Goal: Task Accomplishment & Management: Manage account settings

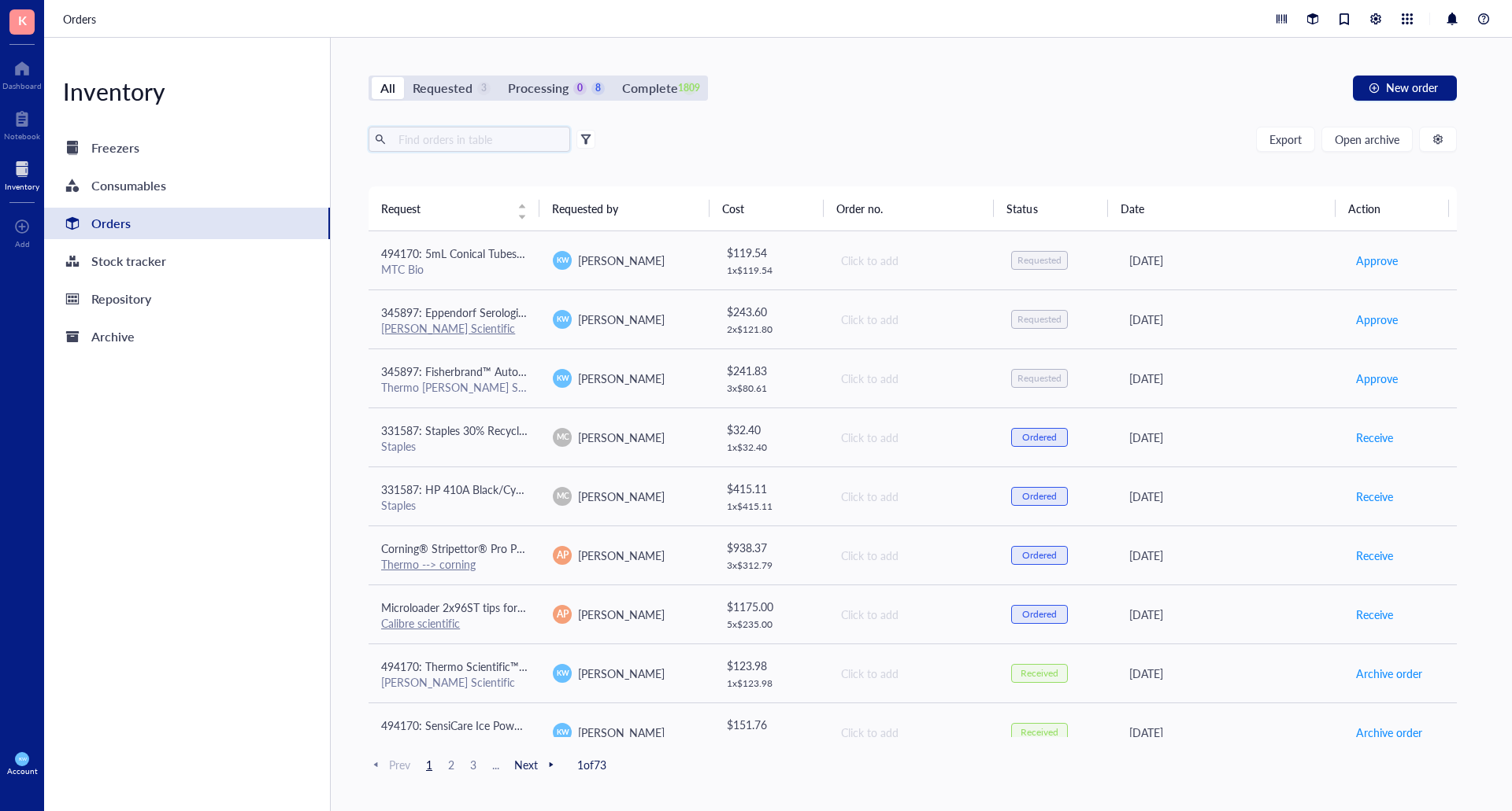
click at [411, 139] on input "text" at bounding box center [478, 139] width 172 height 24
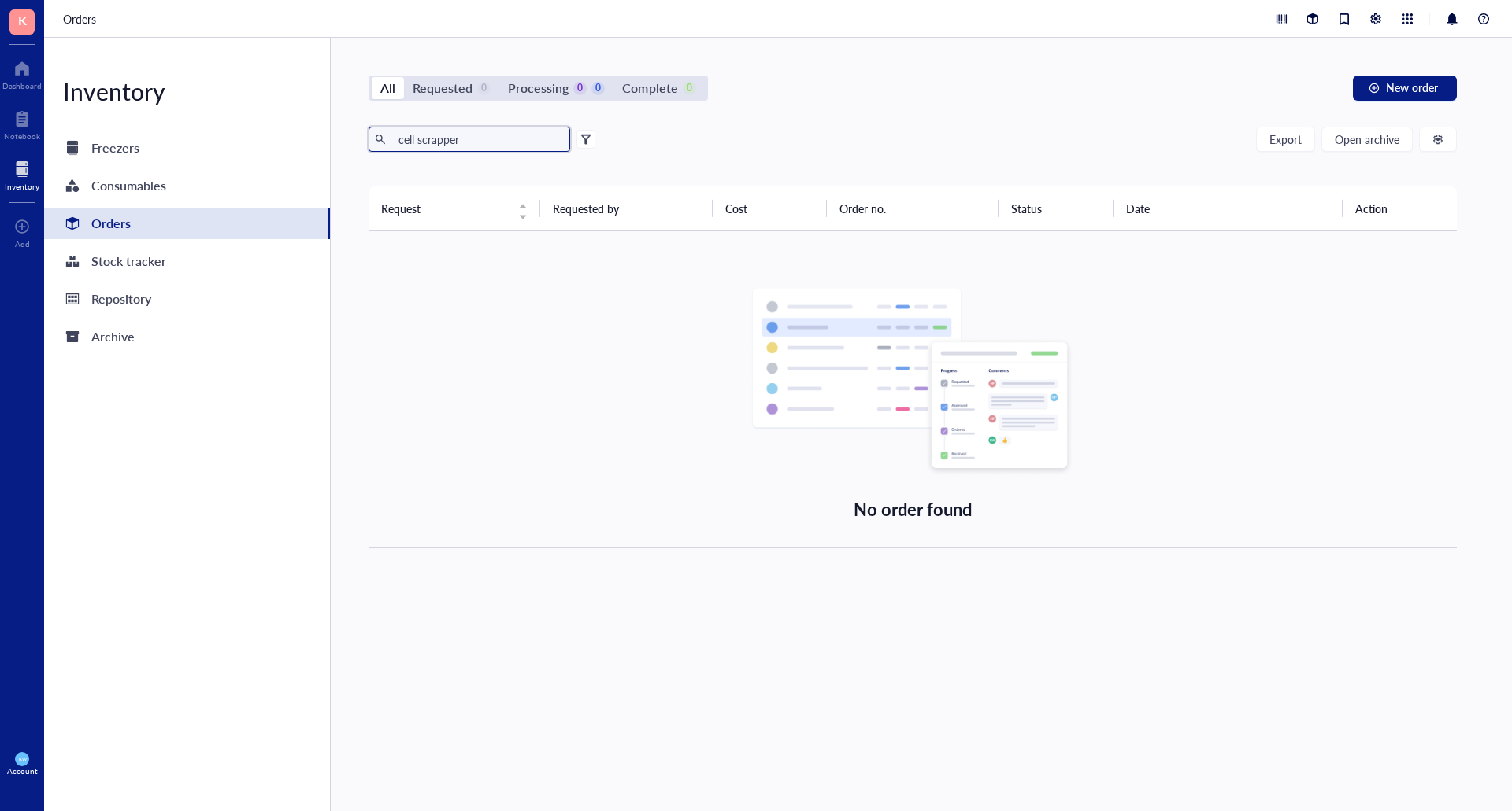
click at [496, 135] on input "cell scrapper" at bounding box center [478, 139] width 172 height 24
click at [493, 139] on input "cell scrapper" at bounding box center [478, 139] width 172 height 24
type input "c"
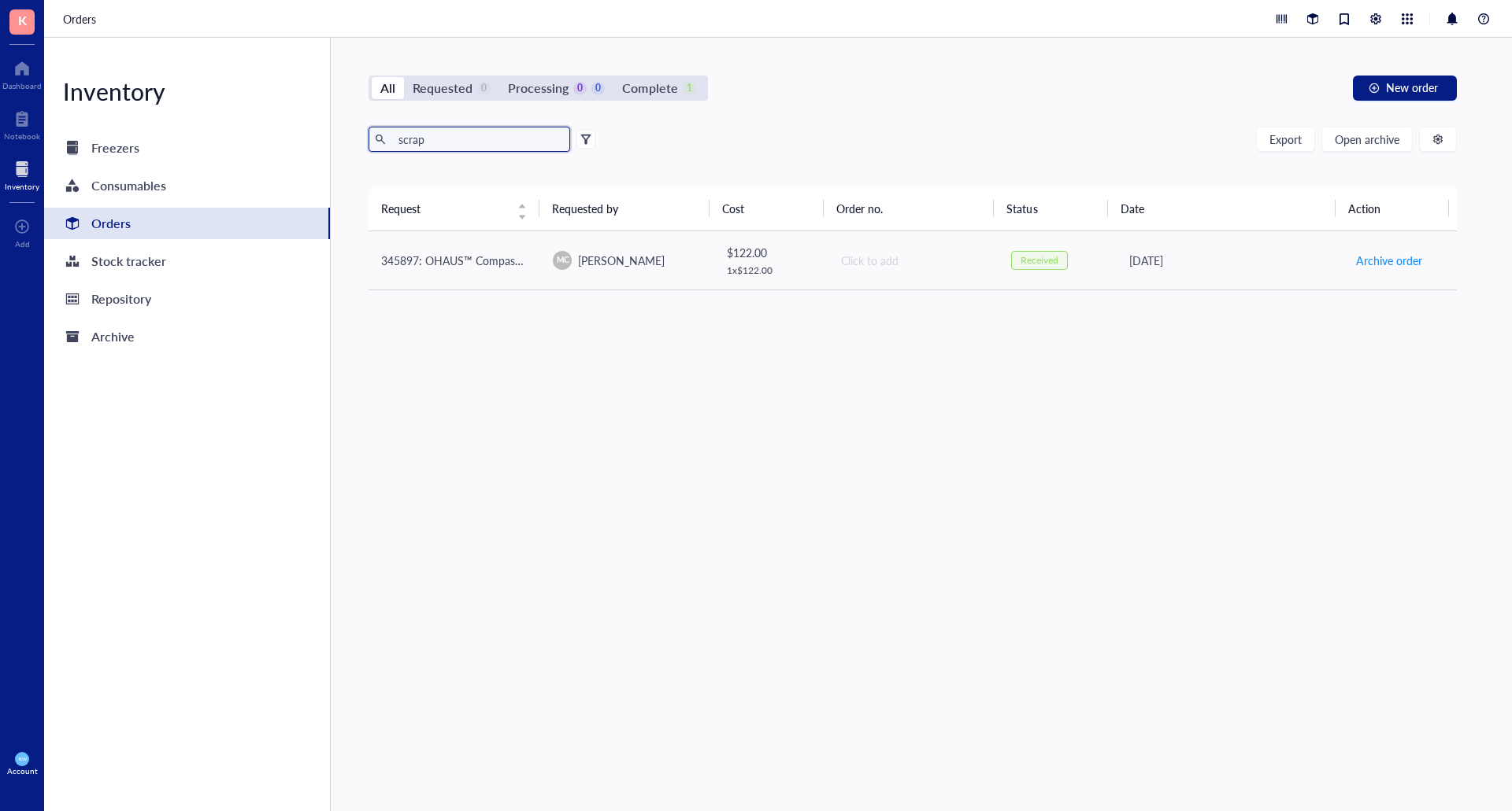
type input "scrap"
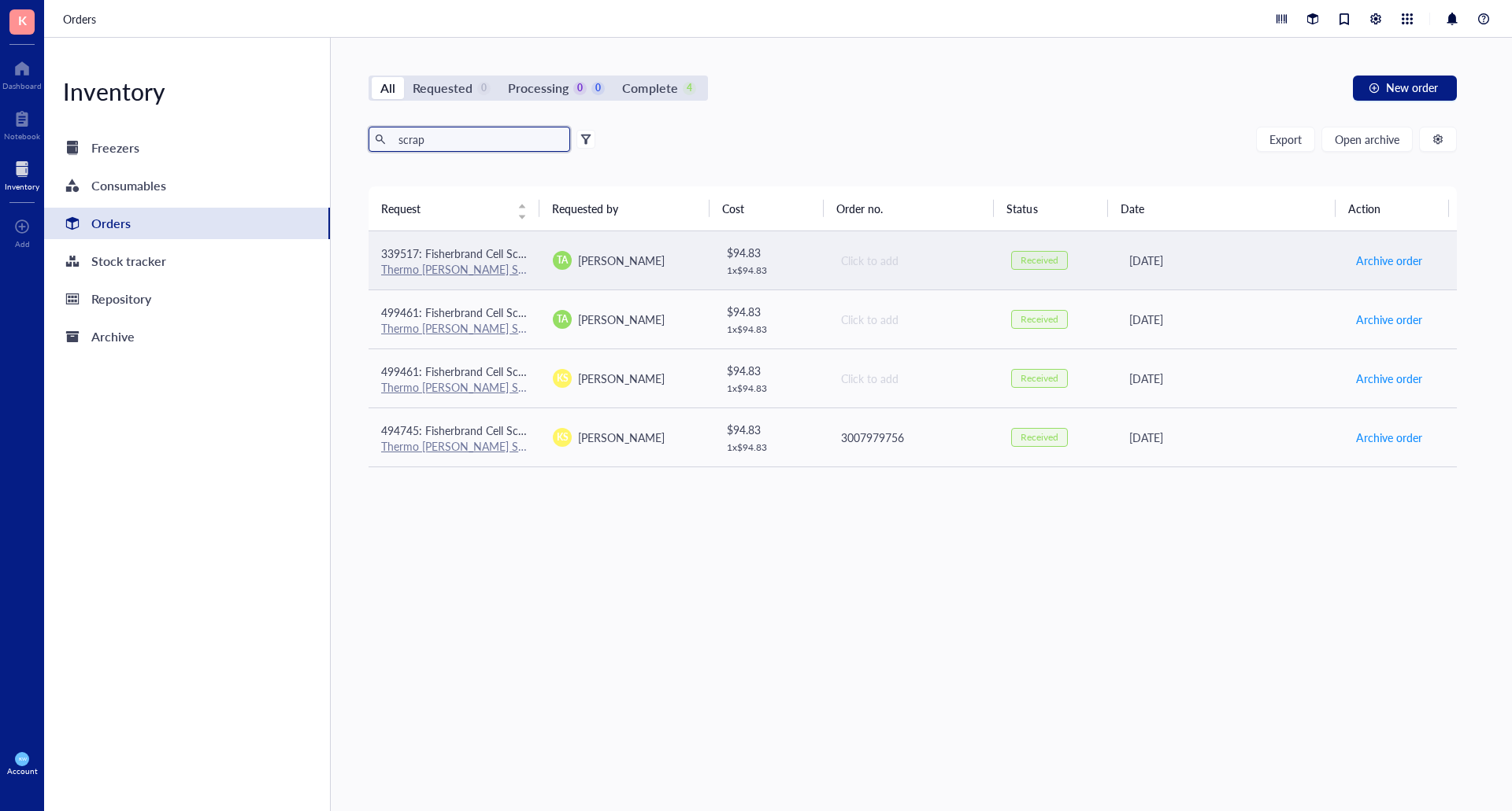
click at [642, 264] on div "TA [PERSON_NAME]" at bounding box center [626, 261] width 147 height 19
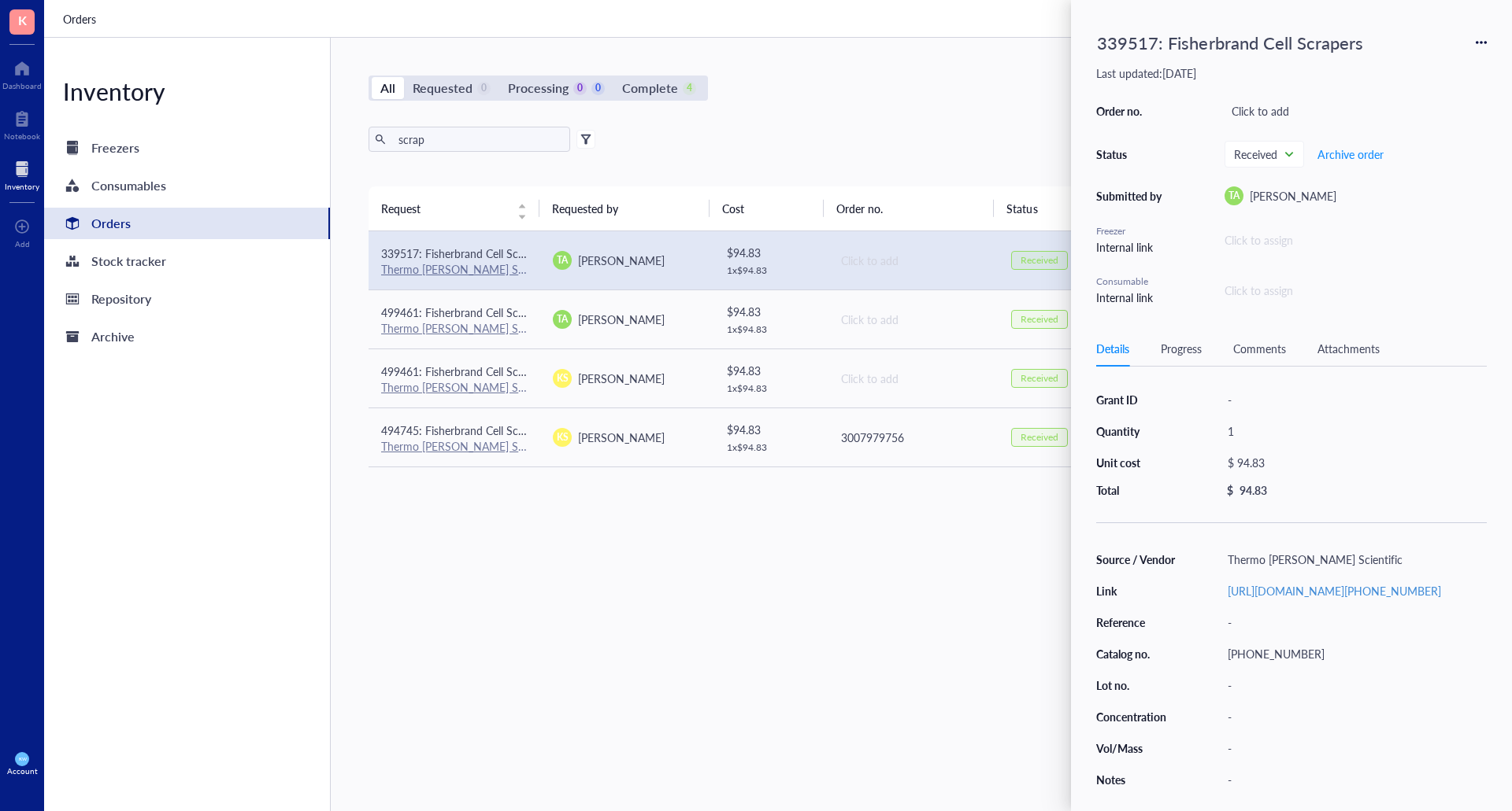
click at [865, 86] on div "All Requested 0 Processing 0 0 Complete 4 New order" at bounding box center [912, 88] width 1088 height 26
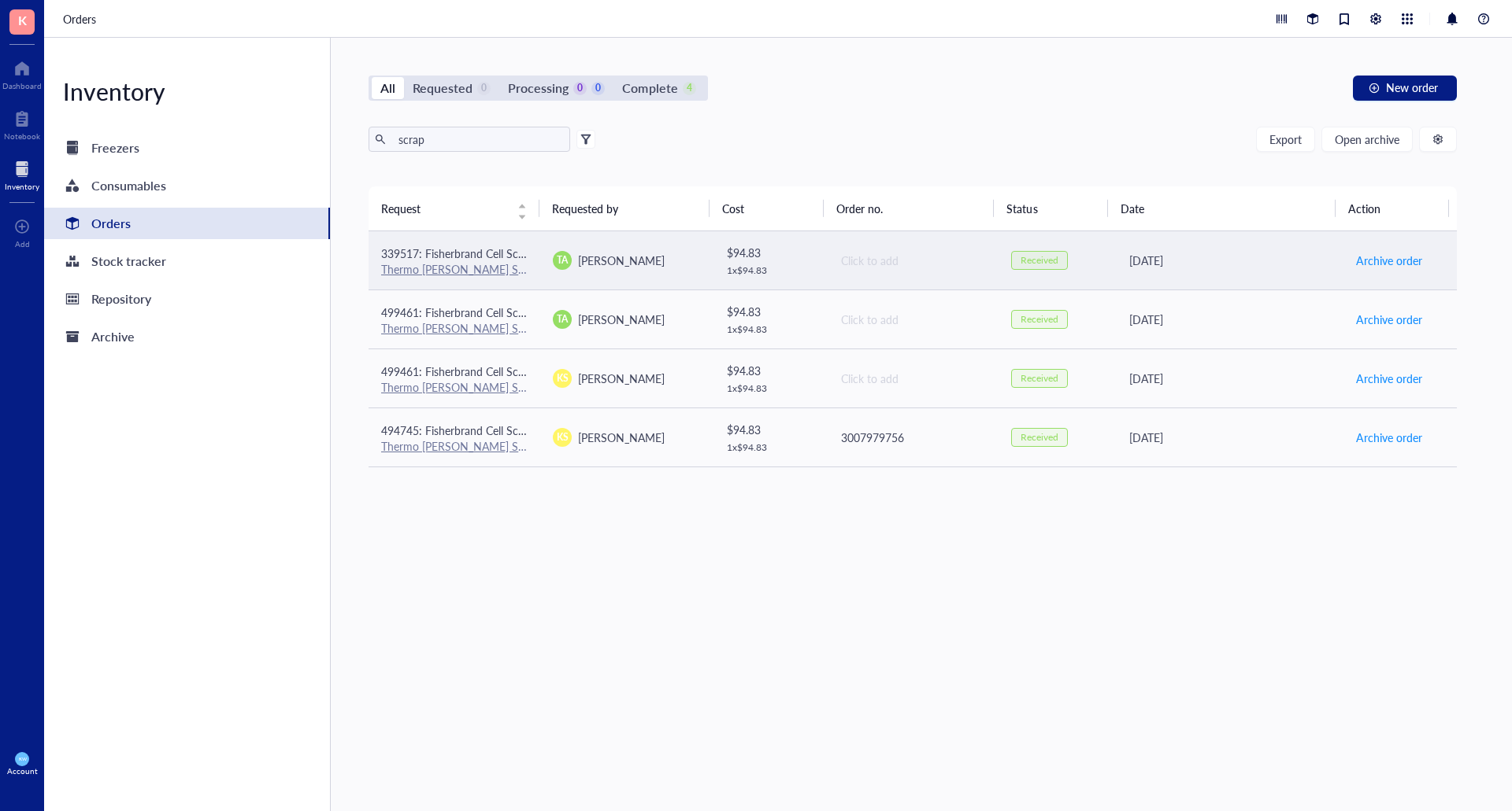
click at [730, 250] on div "$ 94.83" at bounding box center [771, 252] width 88 height 17
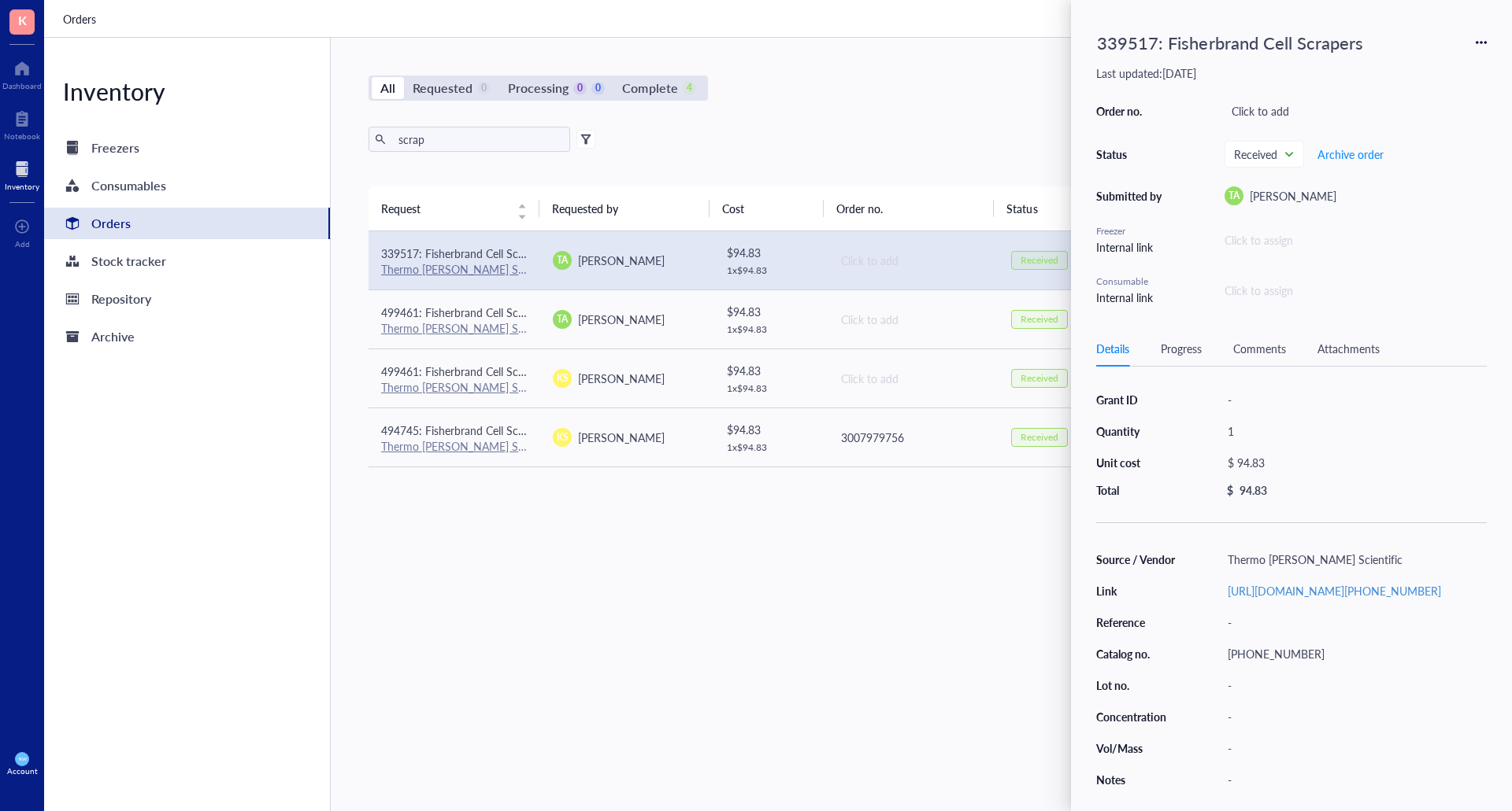
click at [1487, 45] on div "339517: Fisherbrand Cell Scrapers Last updated: [DATE] Order no. Click to add S…" at bounding box center [1291, 406] width 441 height 811
click at [1480, 43] on icon at bounding box center [1481, 43] width 11 height 11
click at [1424, 63] on span "Request again" at bounding box center [1425, 65] width 99 height 17
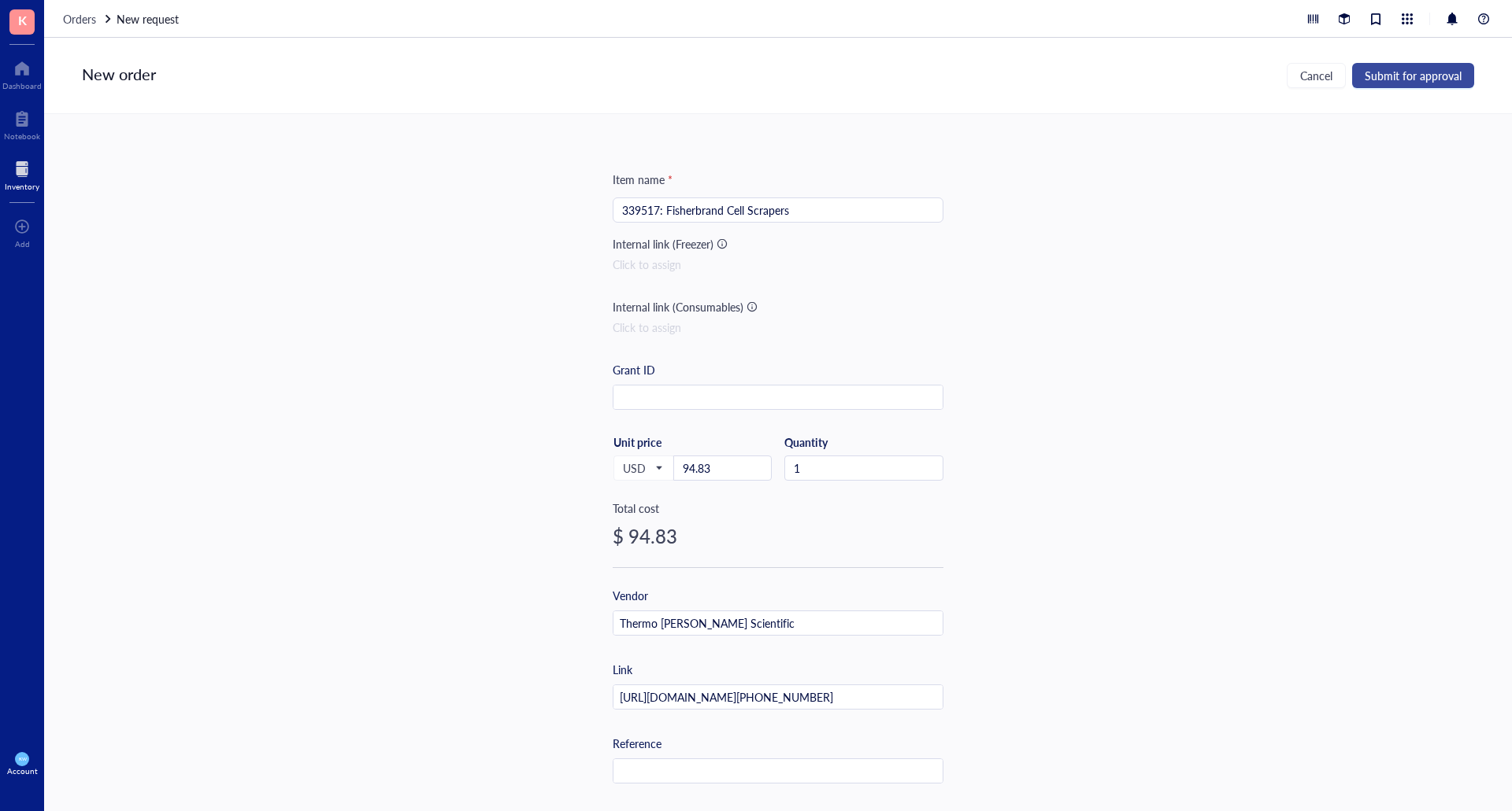
click at [1410, 74] on span "Submit for approval" at bounding box center [1413, 75] width 96 height 12
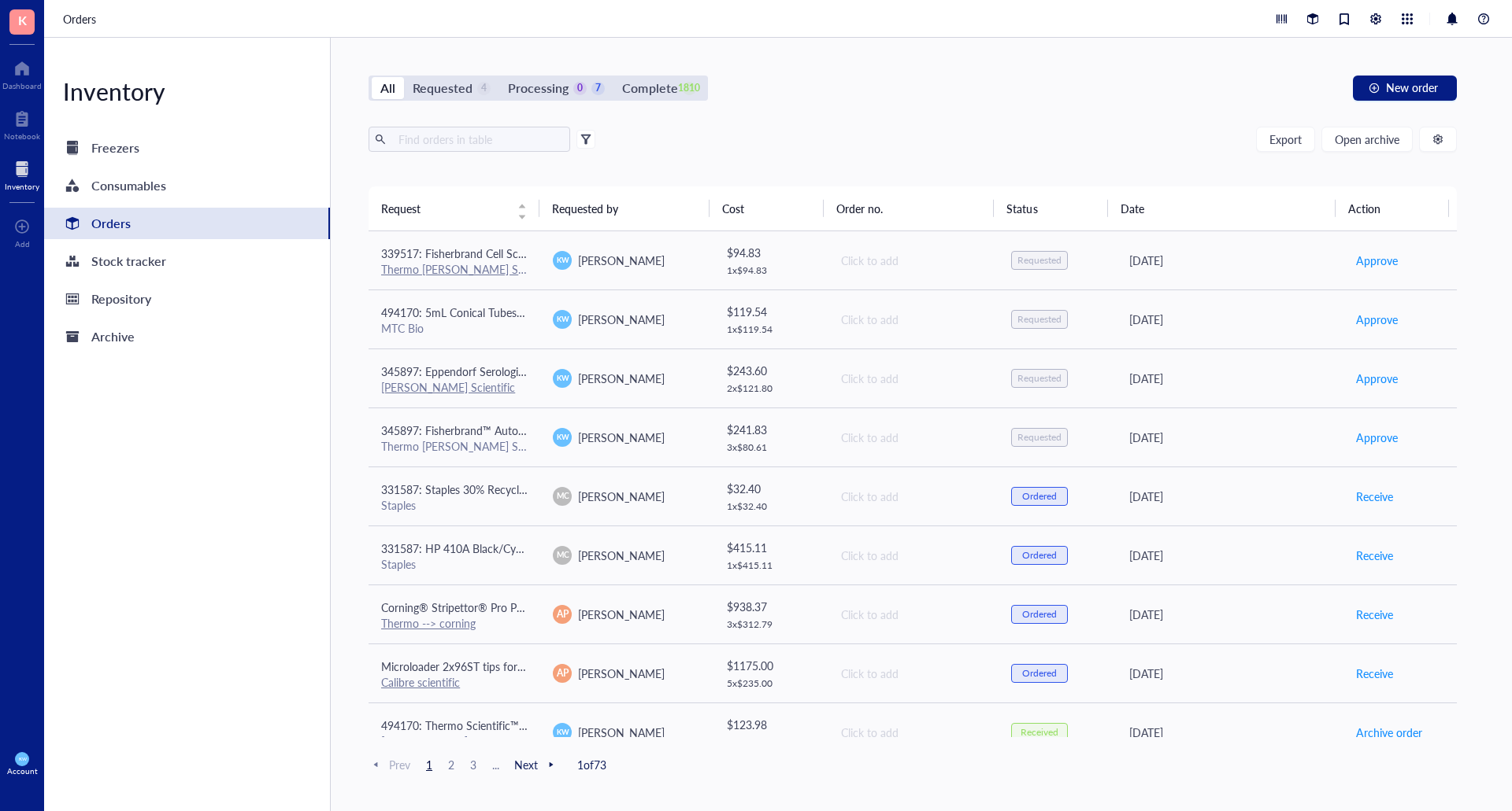
click at [23, 164] on div at bounding box center [22, 169] width 35 height 26
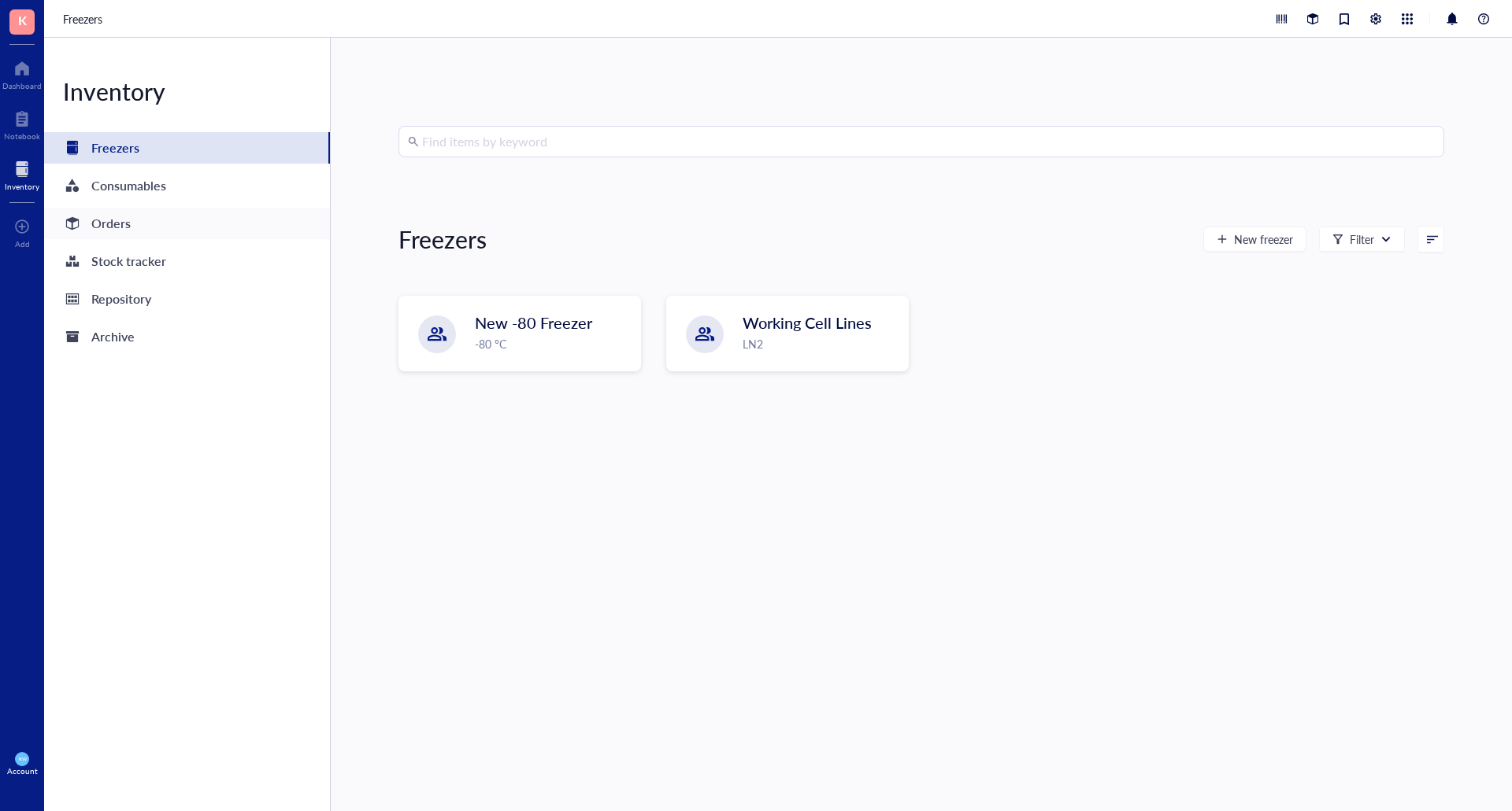
click at [103, 214] on div "Orders" at bounding box center [112, 223] width 40 height 22
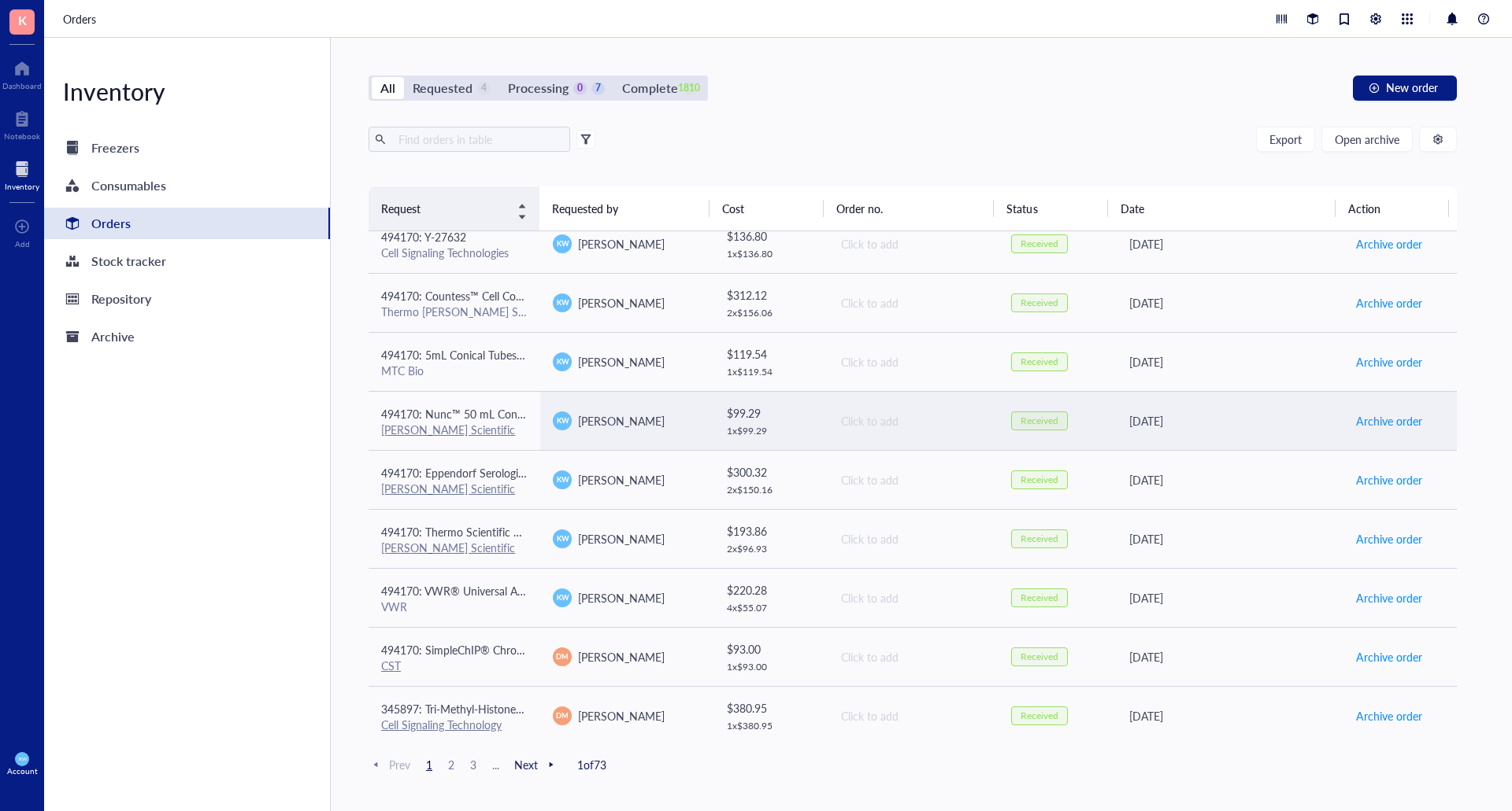
scroll to position [970, 0]
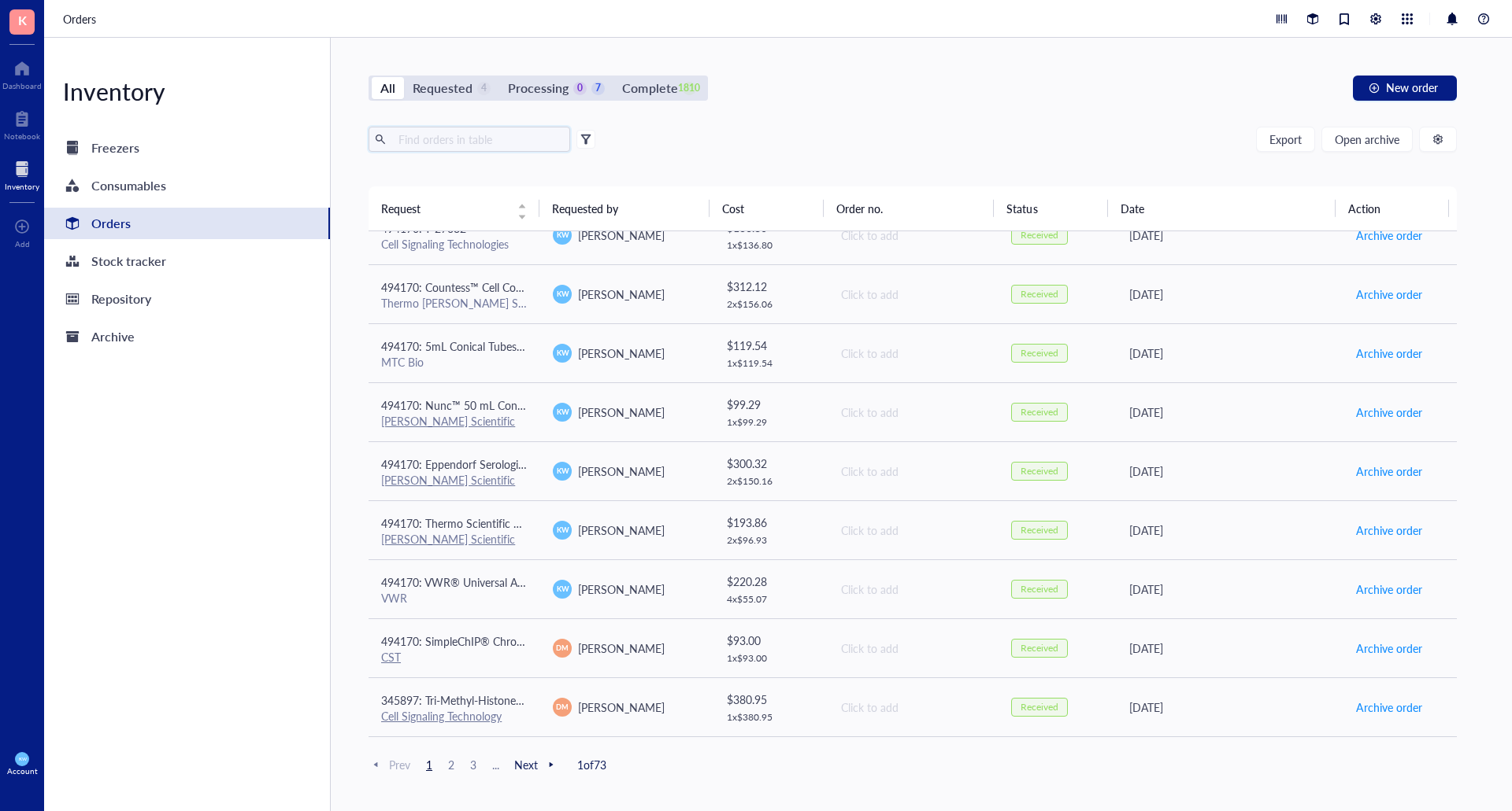
click at [494, 137] on input "text" at bounding box center [478, 139] width 172 height 24
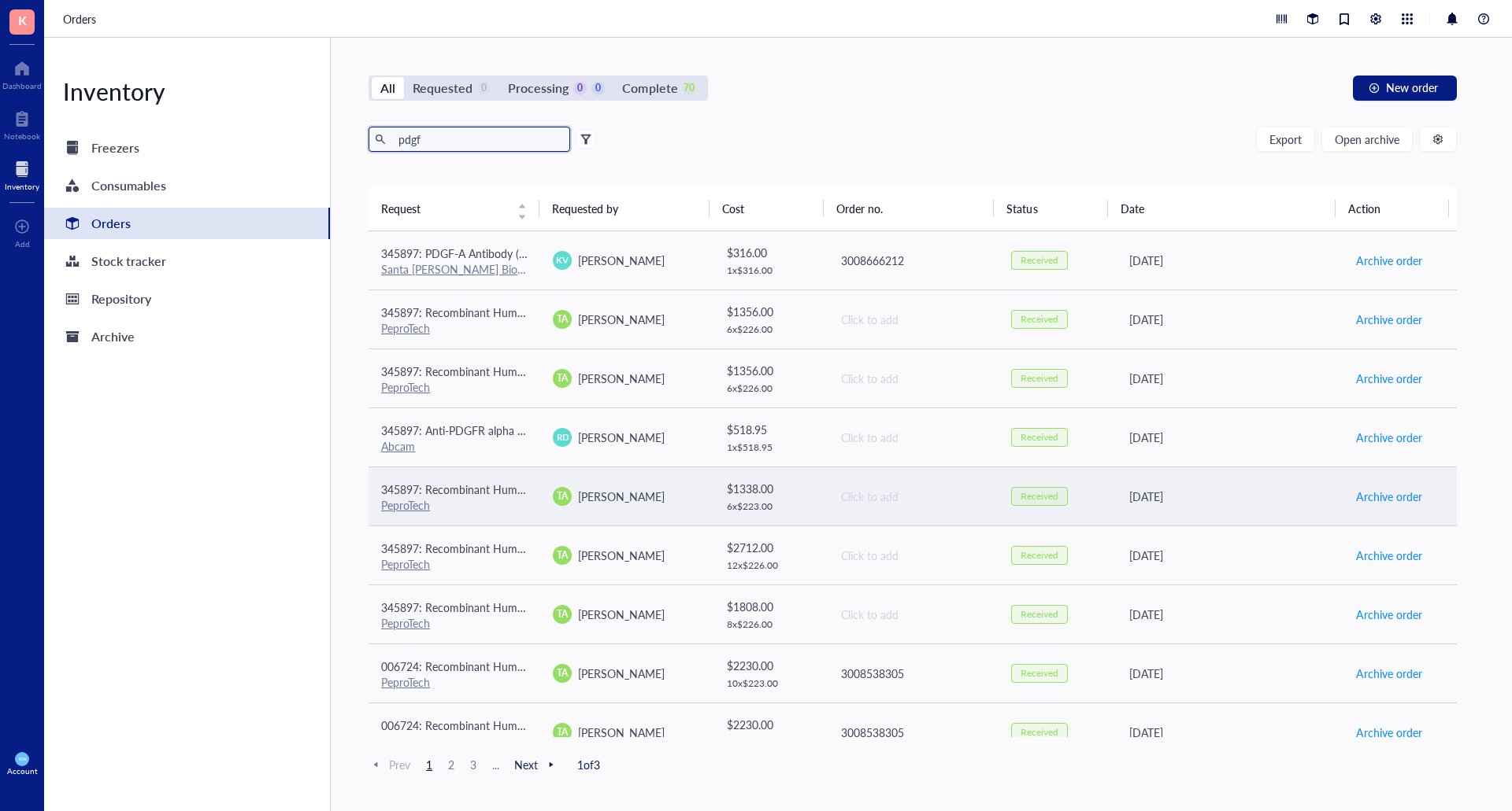
scroll to position [970, 0]
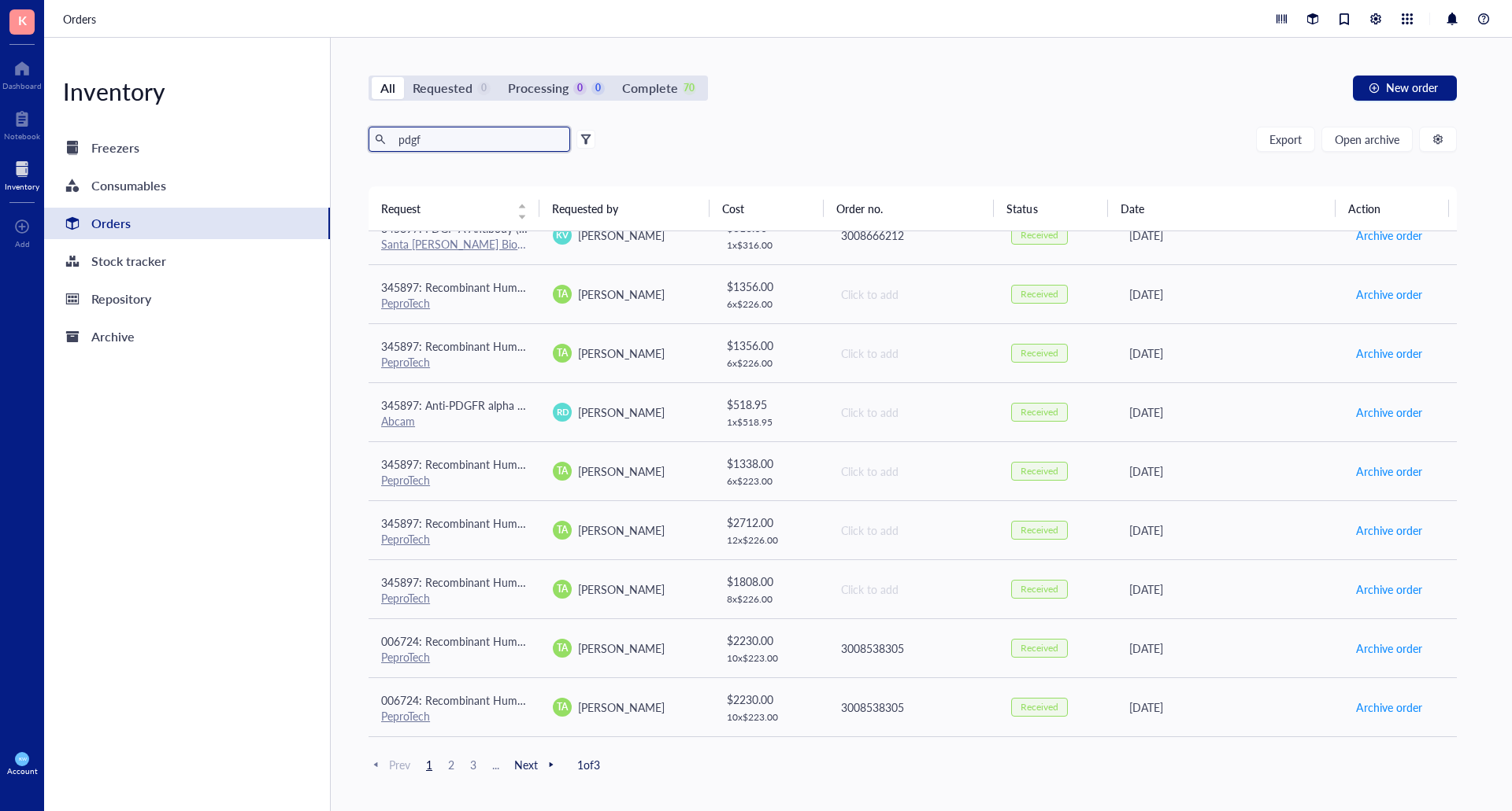
click at [487, 145] on input "pdgf" at bounding box center [478, 139] width 172 height 24
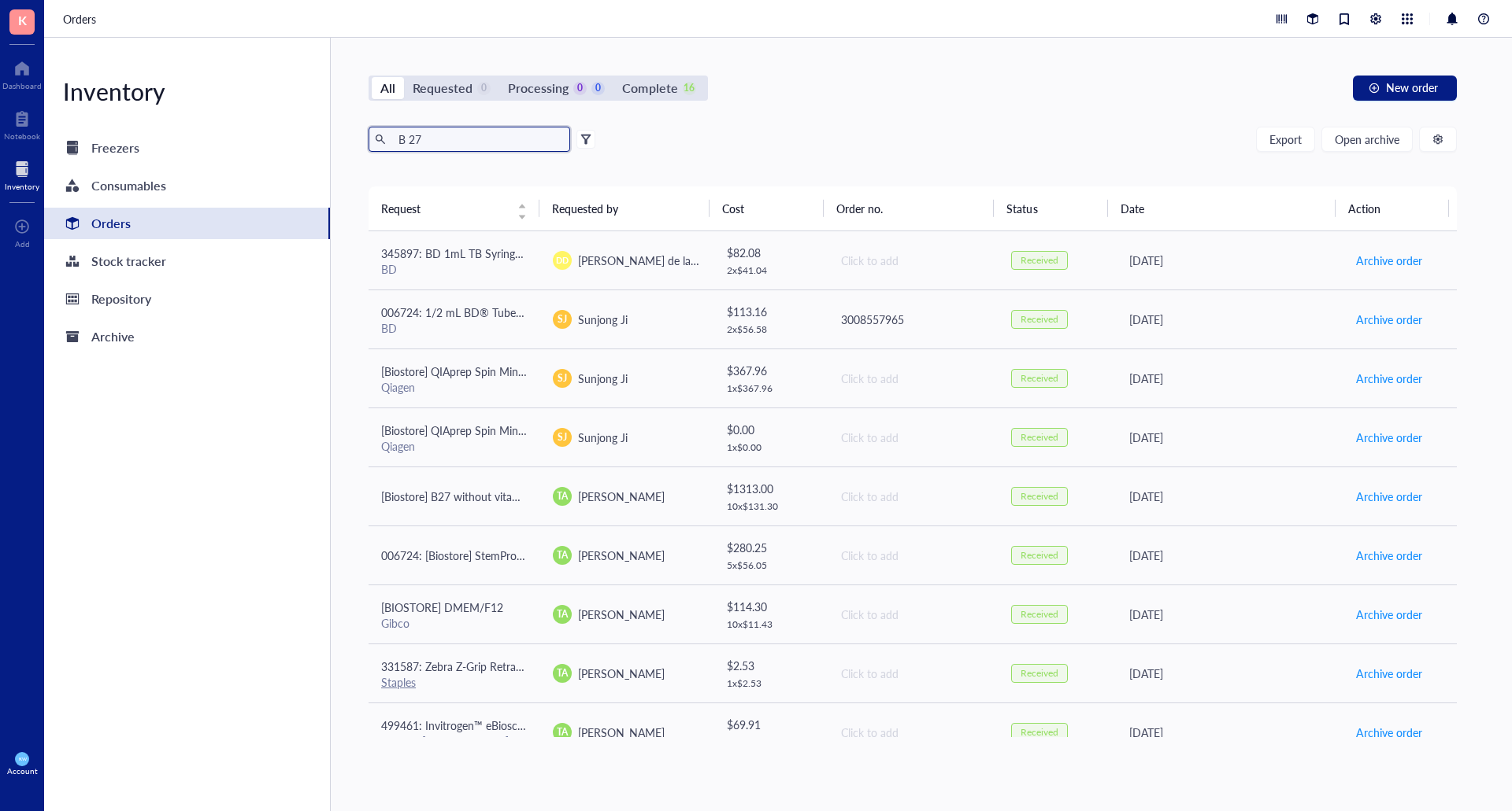
click at [460, 141] on input "B 27" at bounding box center [478, 139] width 172 height 24
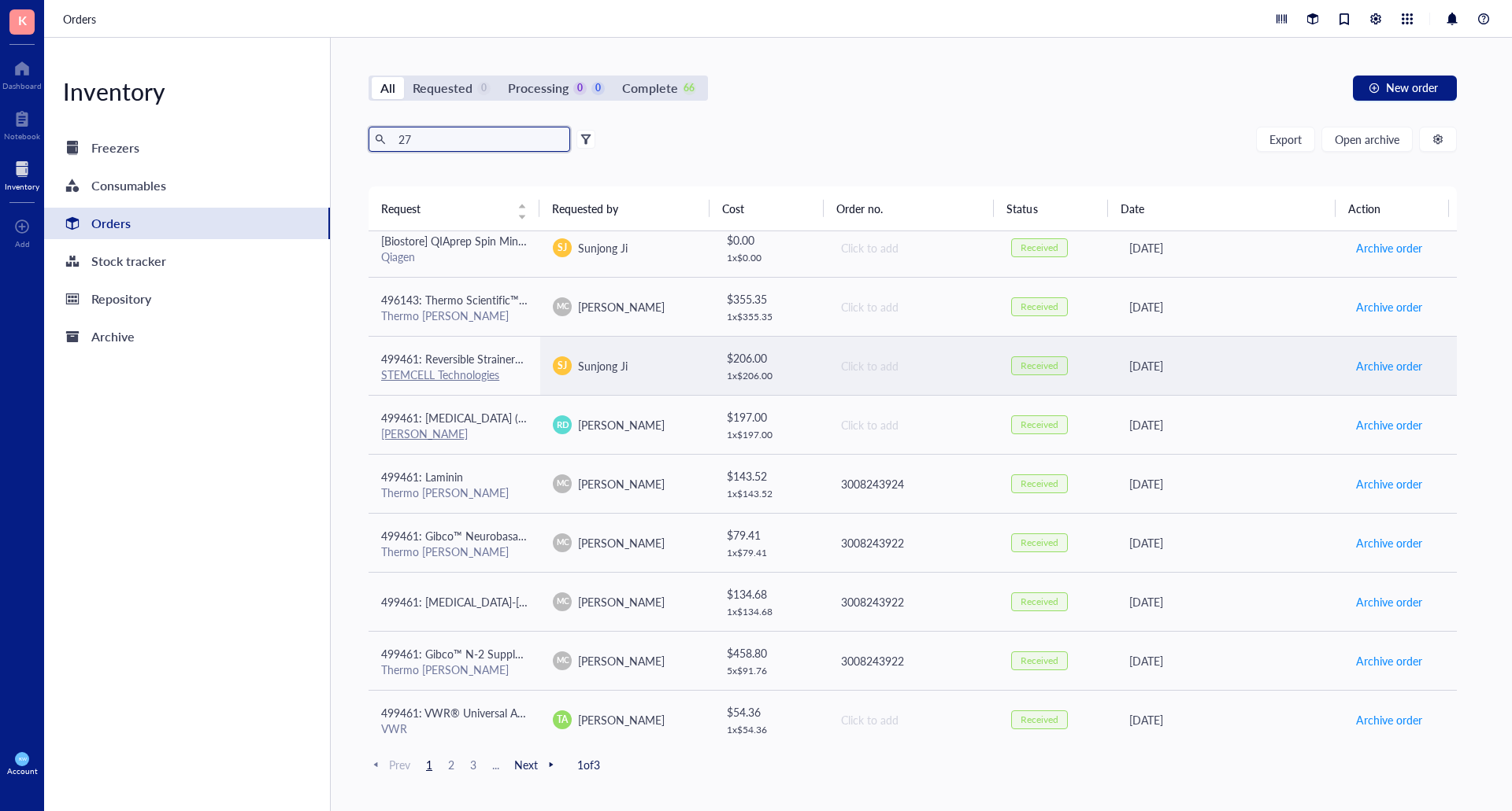
scroll to position [340, 0]
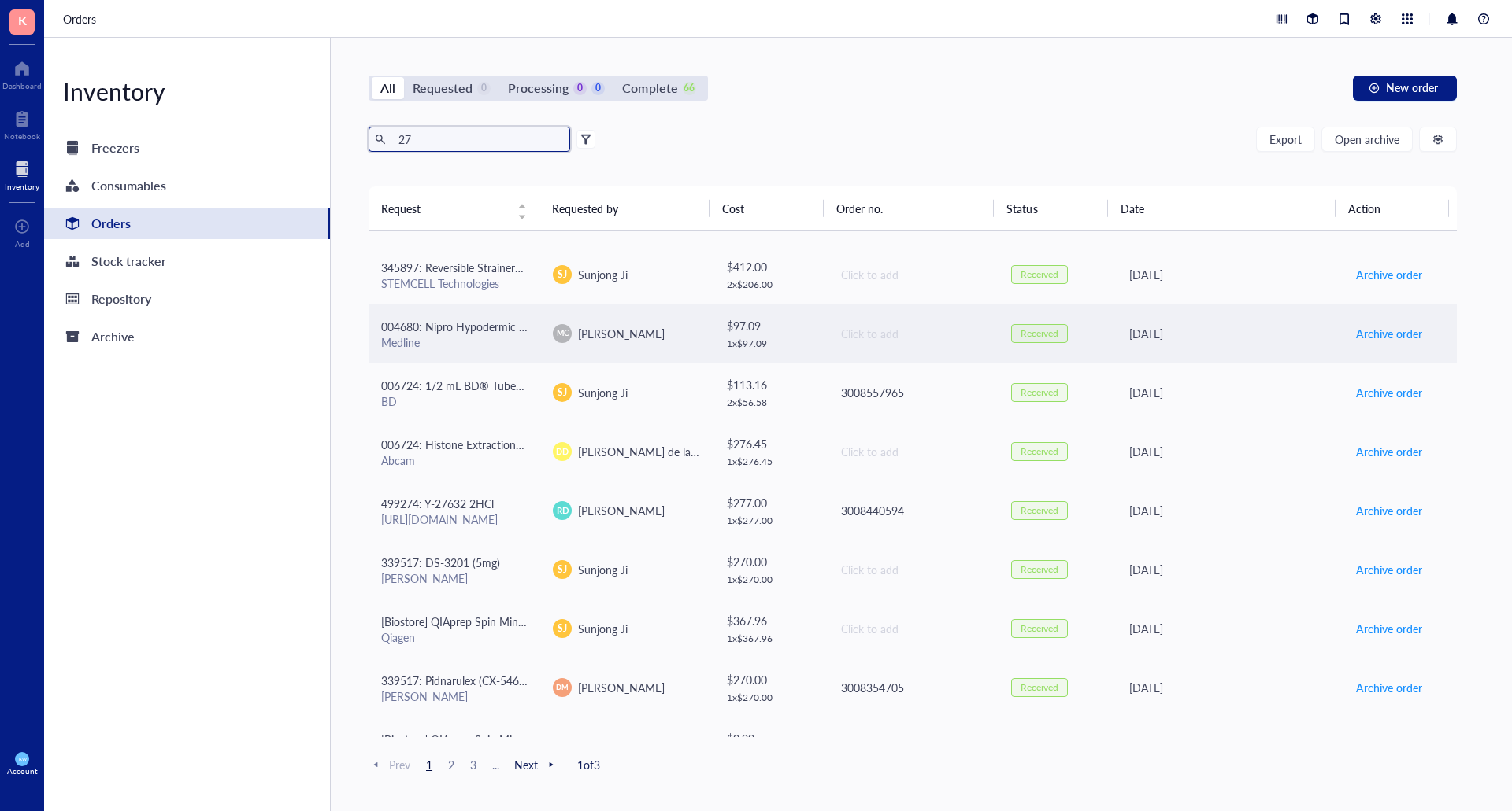
type input "2"
type input "v"
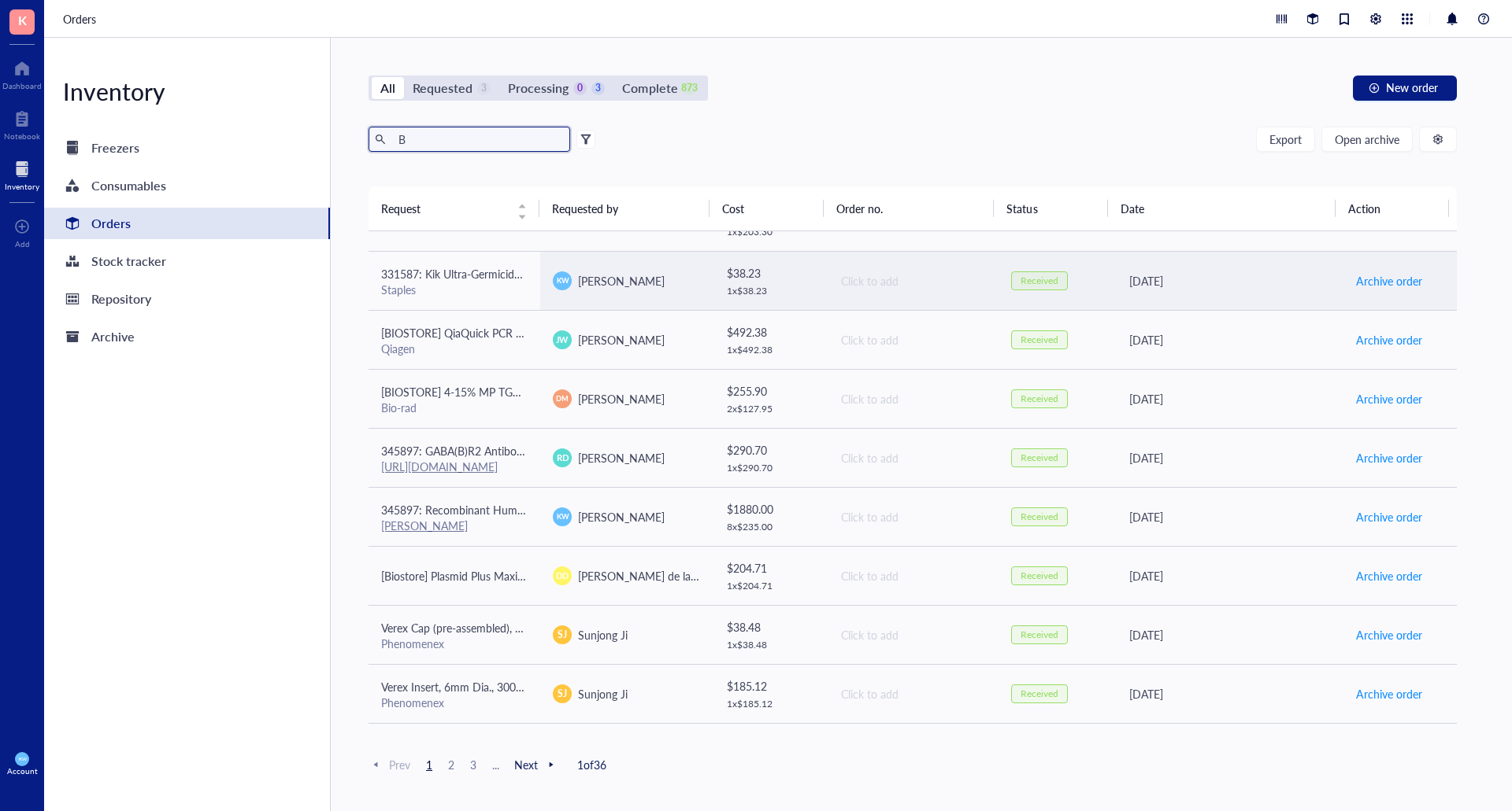
scroll to position [866, 0]
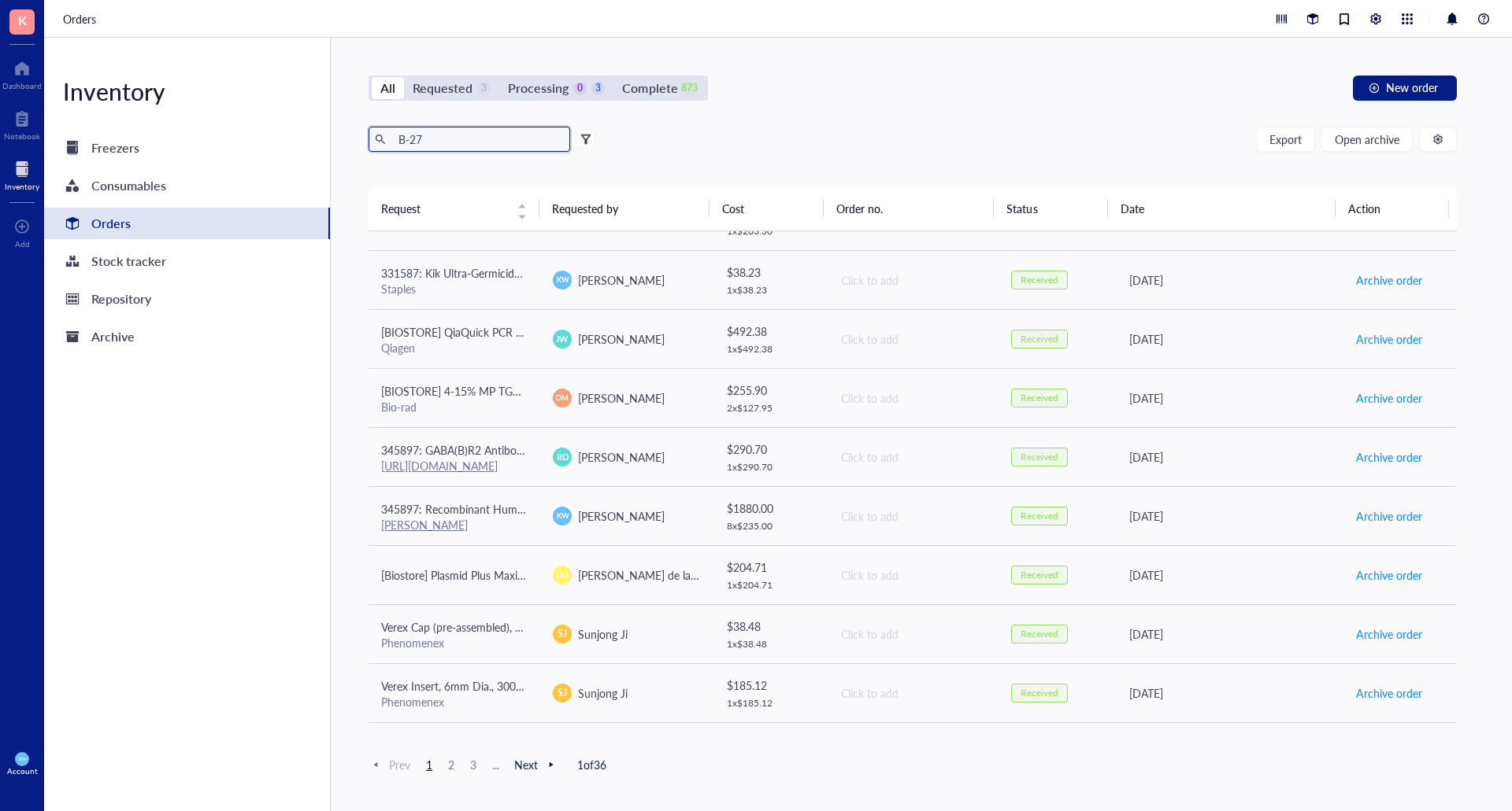
type input "B-27"
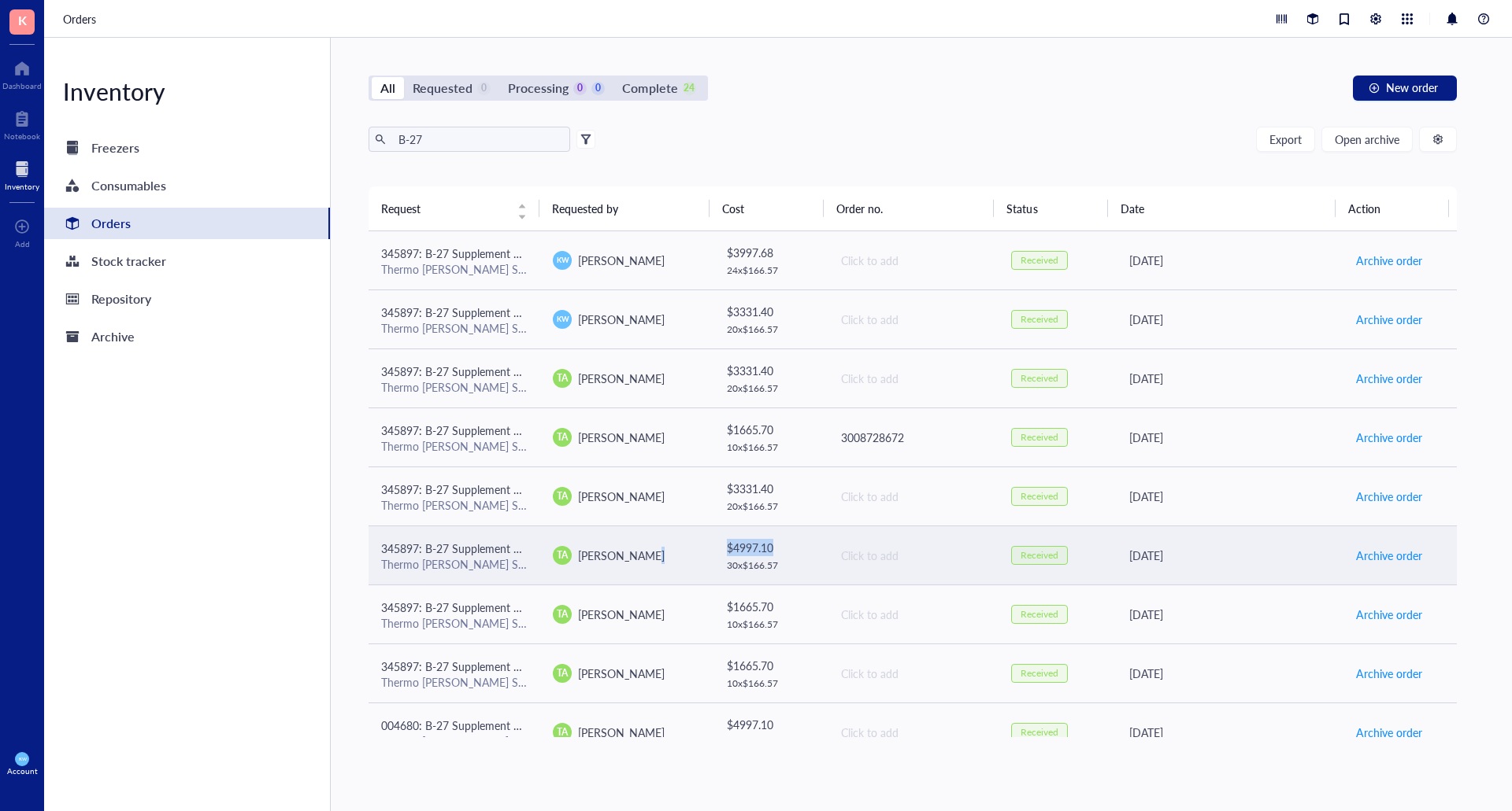
drag, startPoint x: 780, startPoint y: 546, endPoint x: 660, endPoint y: 549, distance: 120.0
click at [660, 549] on tr "345897: B-27 Supplement Minus Vitamin A 50X Thermo [PERSON_NAME] Scientific TA …" at bounding box center [912, 555] width 1088 height 59
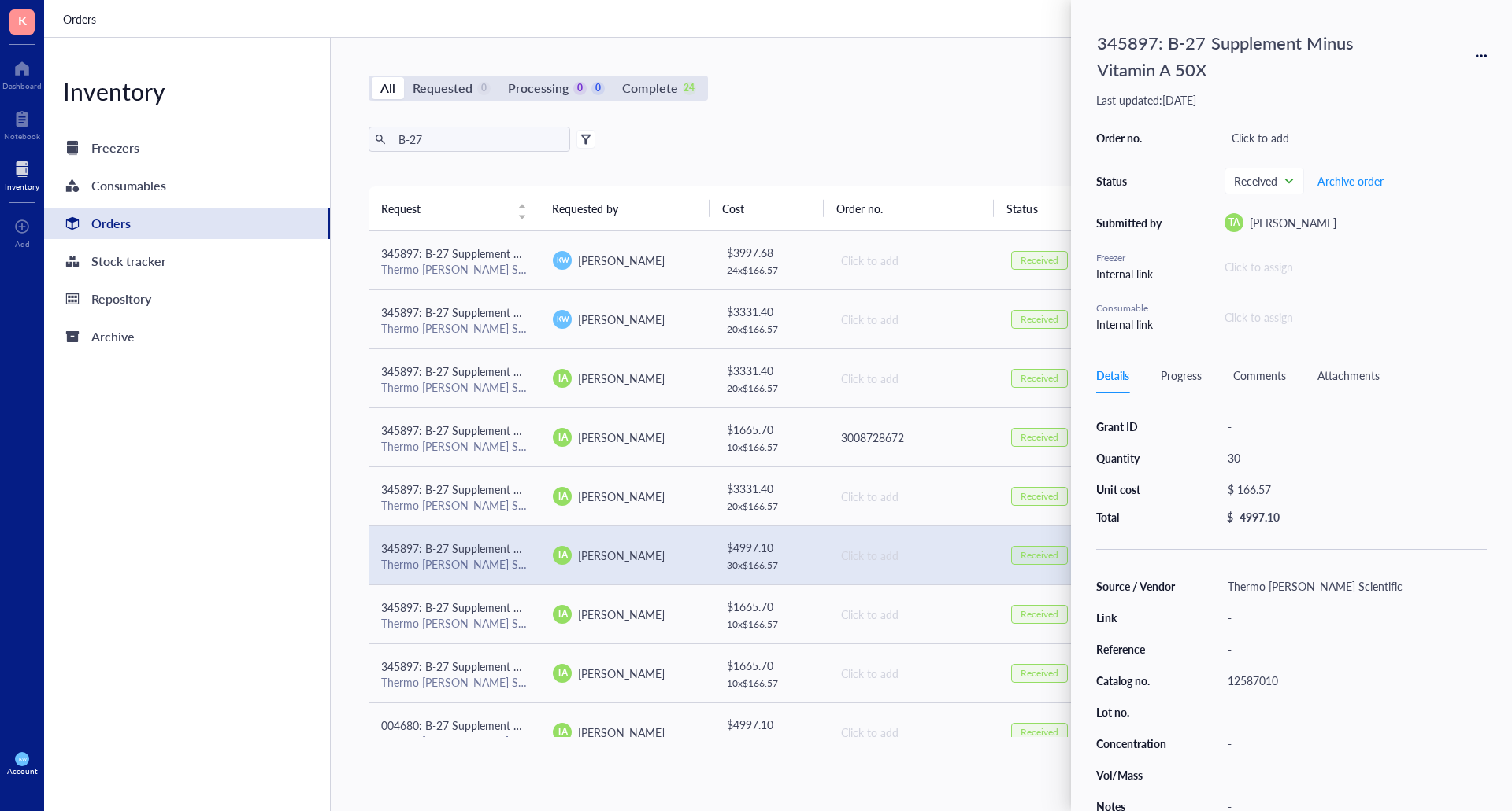
click at [942, 101] on div "All Requested 0 Processing 0 0 Complete 24 New order B-27 Export Open archive R…" at bounding box center [912, 424] width 1164 height 773
drag, startPoint x: 1026, startPoint y: 70, endPoint x: 1030, endPoint y: 81, distance: 11.7
click at [1028, 71] on div "All Requested 0 Processing 0 0 Complete 24 New order B-27 Export Open archive R…" at bounding box center [912, 424] width 1164 height 773
